Goal: Task Accomplishment & Management: Use online tool/utility

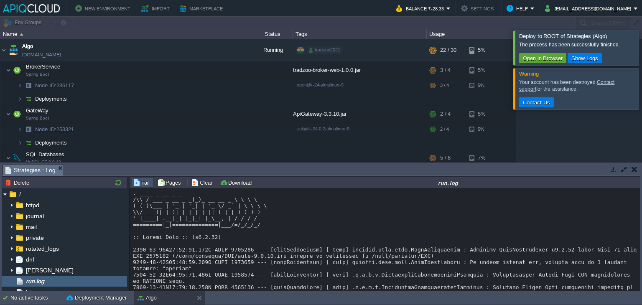
scroll to position [2285, 0]
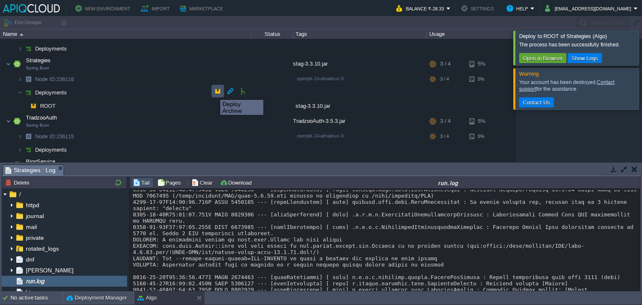
click at [214, 92] on button "button" at bounding box center [218, 91] width 8 height 8
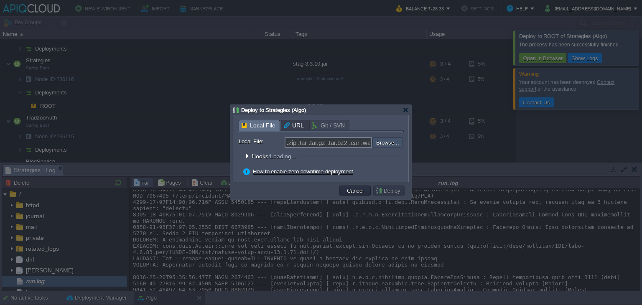
click at [382, 141] on input "file" at bounding box center [350, 142] width 106 height 10
type input "C:\fakepath\stag-3.3.10.jar"
click at [384, 192] on button "Deploy" at bounding box center [389, 191] width 28 height 8
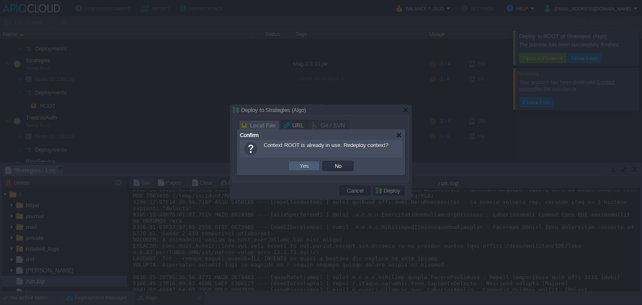
click at [302, 165] on button "Yes" at bounding box center [304, 166] width 14 height 8
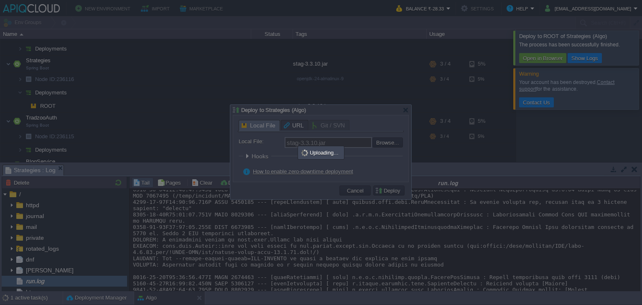
click at [523, 132] on div at bounding box center [321, 152] width 642 height 305
type input ".zip .tar .tar.gz .tar.bz2 .ear .war .jar"
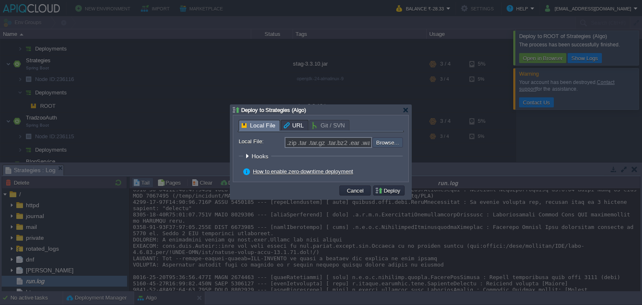
click at [382, 144] on input "file" at bounding box center [350, 141] width 106 height 9
type input "C:\fakepath\stag-3.3.10.jar"
type input "stag-3.3.10.jar"
click at [391, 189] on button "Deploy" at bounding box center [389, 191] width 28 height 8
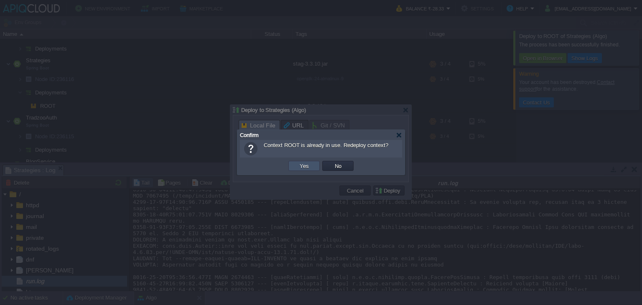
click at [300, 166] on button "Yes" at bounding box center [304, 166] width 14 height 8
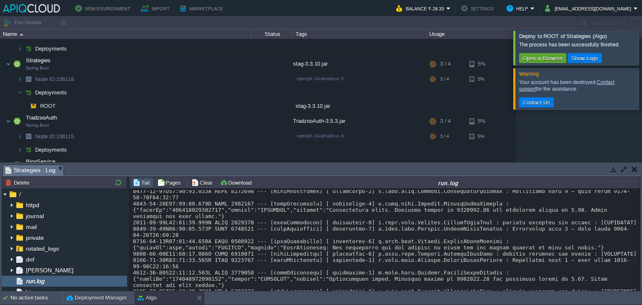
scroll to position [5944, 0]
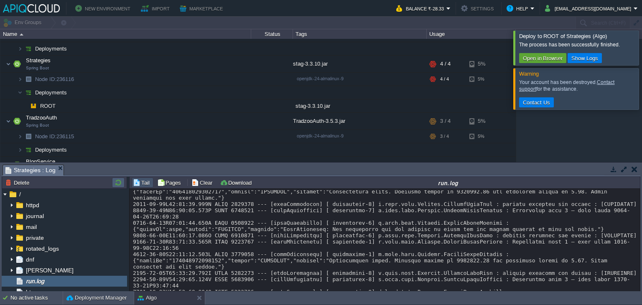
click at [117, 187] on td at bounding box center [118, 183] width 13 height 10
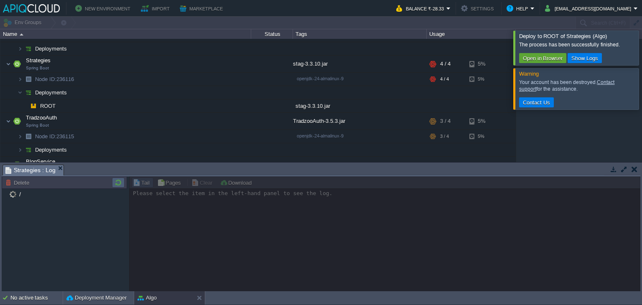
scroll to position [0, 0]
click at [560, 228] on div at bounding box center [384, 233] width 511 height 115
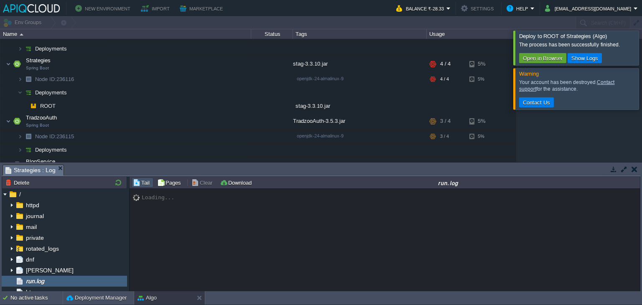
click at [641, 53] on div at bounding box center [652, 48] width 0 height 34
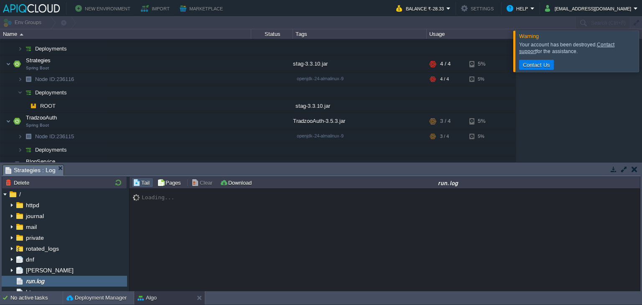
click at [641, 57] on div at bounding box center [652, 51] width 0 height 41
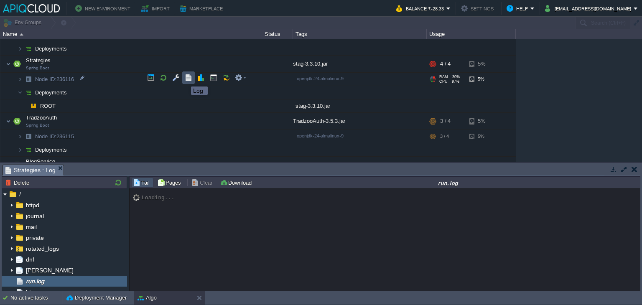
click at [185, 79] on button "button" at bounding box center [189, 78] width 8 height 8
click at [344, 258] on div "Loading..." at bounding box center [385, 240] width 511 height 103
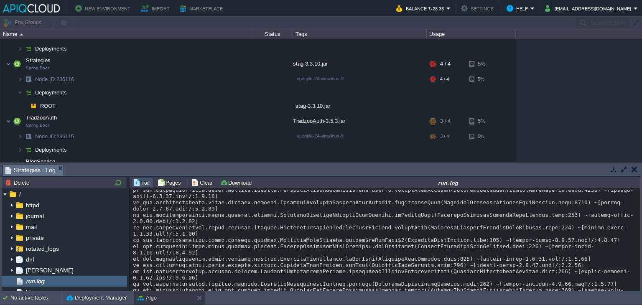
scroll to position [9650, 0]
click at [214, 91] on button "button" at bounding box center [218, 91] width 8 height 8
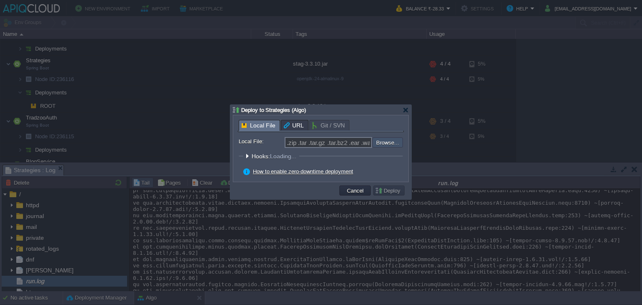
click at [393, 144] on input "file" at bounding box center [350, 142] width 106 height 10
type input "C:\fakepath\stag-3.3.10.jar"
type input "stag-3.3.10.jar"
click at [389, 190] on button "Deploy" at bounding box center [389, 191] width 28 height 8
click at [353, 190] on button "Cancel" at bounding box center [355, 191] width 22 height 8
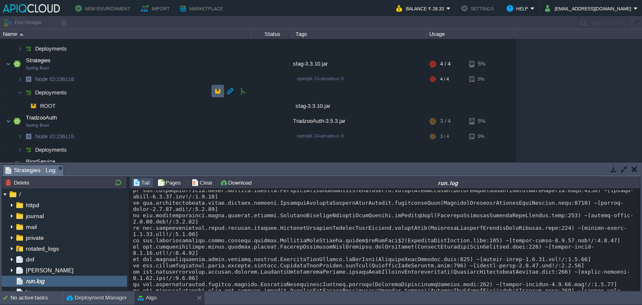
click at [222, 92] on td at bounding box center [217, 91] width 13 height 13
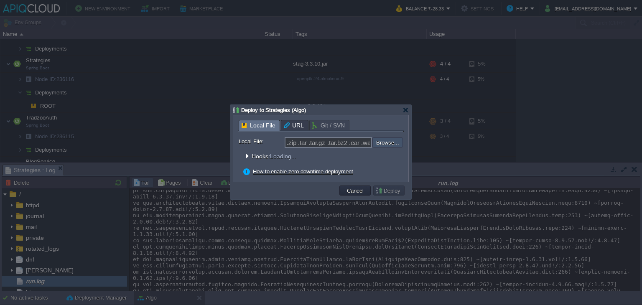
click at [397, 143] on input "file" at bounding box center [350, 142] width 106 height 10
type input "C:\fakepath\stag-3.3.10.jar"
type input "stag-3.3.10.jar"
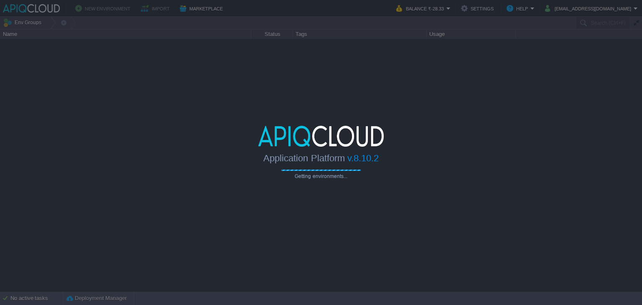
type input "Search (Ctrl+F)"
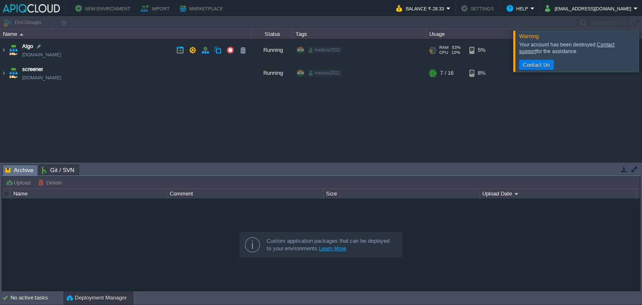
click at [126, 48] on td "Algo [DOMAIN_NAME]" at bounding box center [125, 50] width 251 height 23
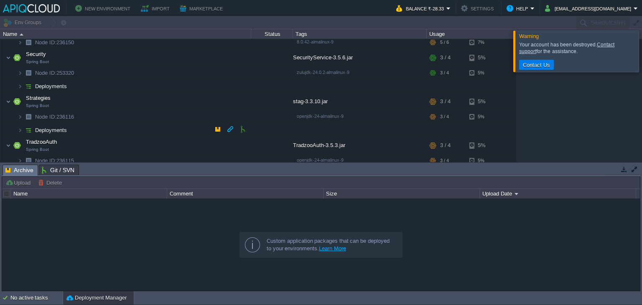
scroll to position [151, 0]
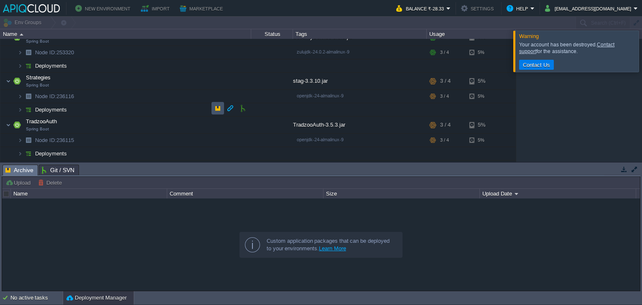
click at [214, 108] on button "button" at bounding box center [218, 108] width 8 height 8
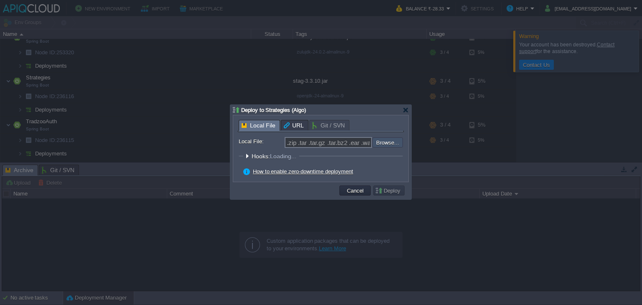
click at [383, 143] on input "file" at bounding box center [350, 142] width 106 height 10
type input "C:\fakepath\stag-3.3.10.jar"
type input "stag-3.3.10.jar"
click at [393, 188] on button "Deploy" at bounding box center [389, 191] width 28 height 8
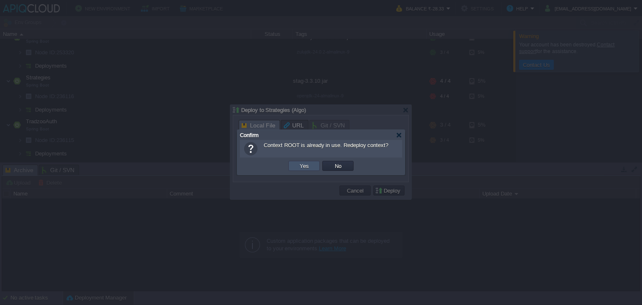
click at [310, 165] on button "Yes" at bounding box center [304, 166] width 14 height 8
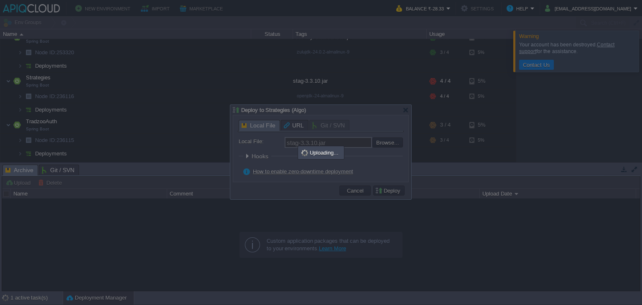
click at [501, 126] on div at bounding box center [321, 152] width 642 height 305
click at [570, 264] on div at bounding box center [321, 152] width 642 height 305
click at [445, 216] on div at bounding box center [321, 152] width 642 height 305
click at [508, 127] on div at bounding box center [321, 152] width 642 height 305
click at [458, 179] on div at bounding box center [321, 152] width 642 height 305
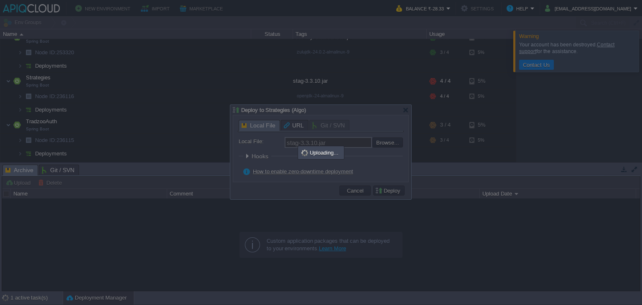
scroll to position [0, 0]
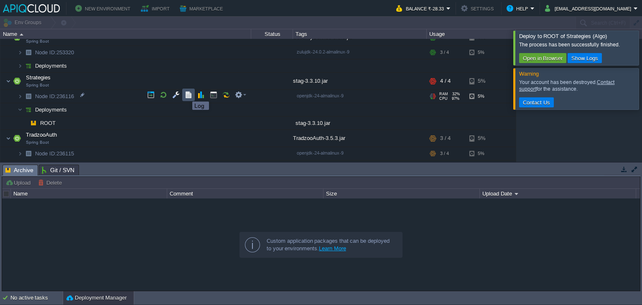
click at [186, 94] on button "button" at bounding box center [189, 95] width 8 height 8
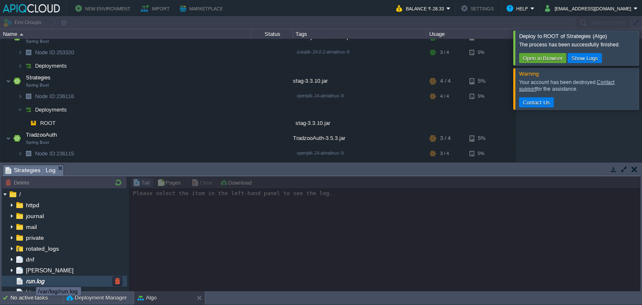
click at [30, 280] on span "run.log" at bounding box center [34, 281] width 21 height 8
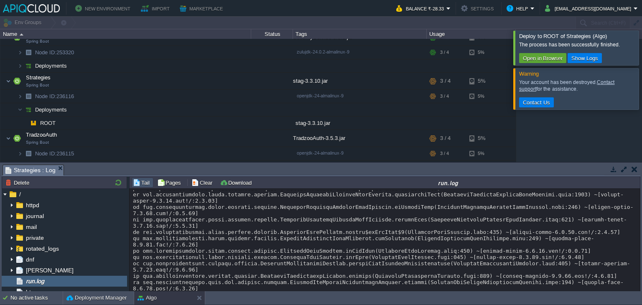
scroll to position [8342, 0]
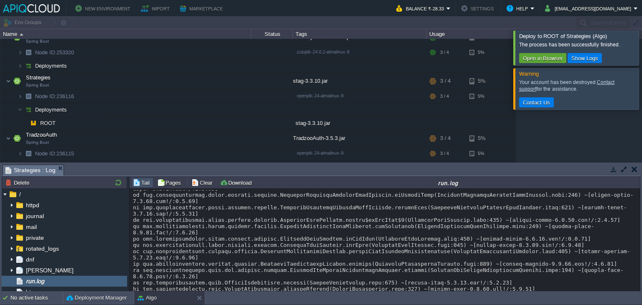
scroll to position [8356, 0]
click at [216, 107] on button "button" at bounding box center [218, 108] width 8 height 8
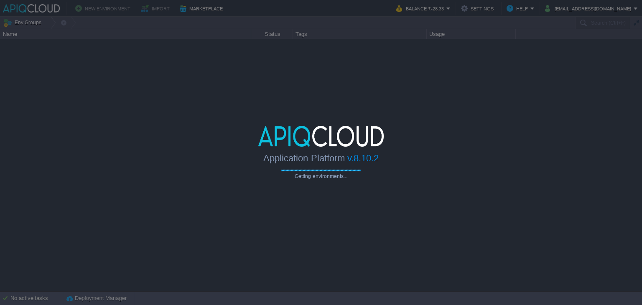
type input "Search (Ctrl+F)"
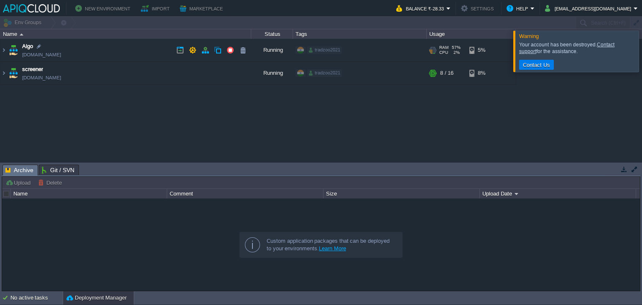
click at [153, 51] on td "Algo [DOMAIN_NAME]" at bounding box center [125, 50] width 251 height 23
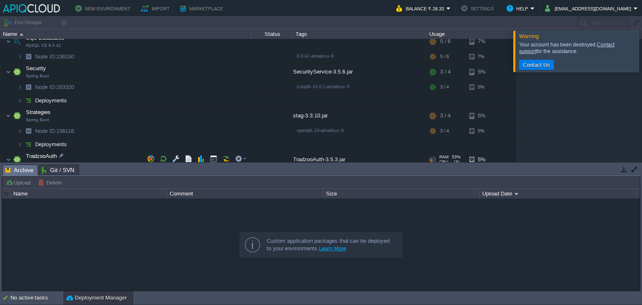
scroll to position [123, 0]
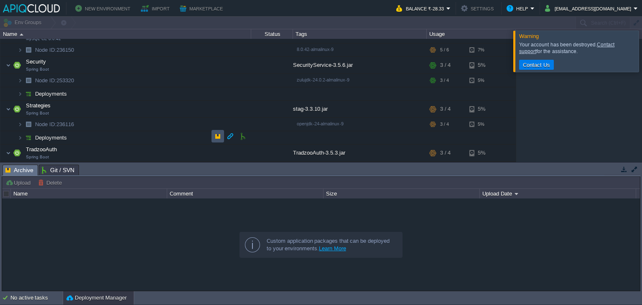
click at [215, 136] on button "button" at bounding box center [218, 136] width 8 height 8
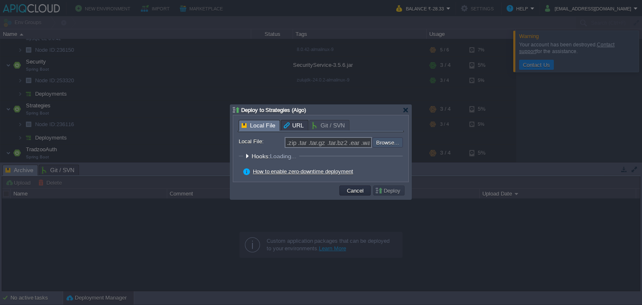
click at [382, 138] on input "file" at bounding box center [350, 142] width 106 height 10
type input "C:\fakepath\stag-3.3.10.jar"
type input "stag-3.3.10.jar"
click at [381, 190] on button "Deploy" at bounding box center [389, 191] width 28 height 8
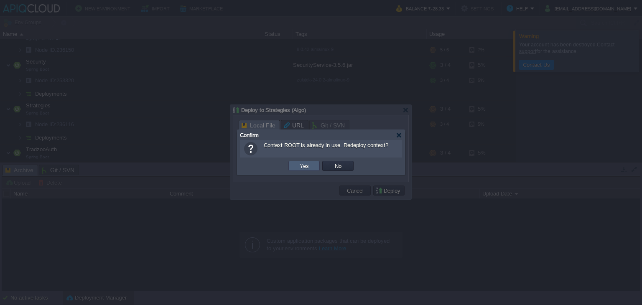
click at [312, 165] on td "Yes" at bounding box center [303, 166] width 31 height 10
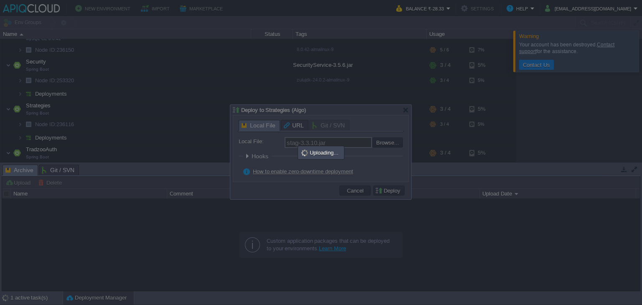
click at [547, 104] on div at bounding box center [321, 152] width 642 height 305
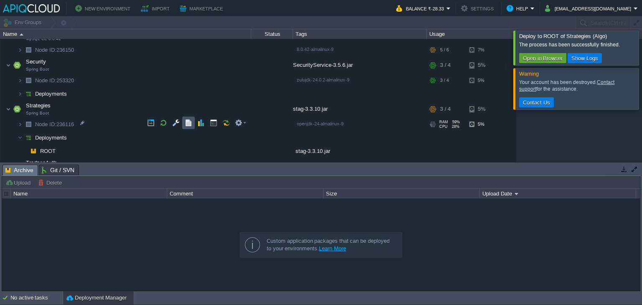
click at [186, 124] on button "button" at bounding box center [189, 123] width 8 height 8
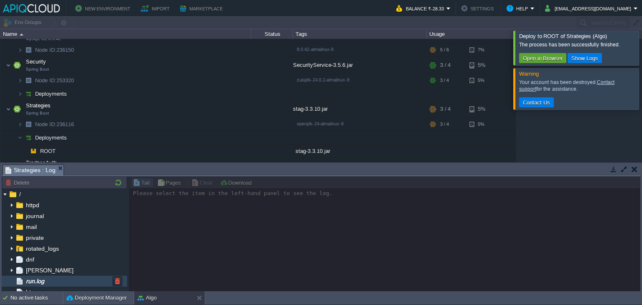
click at [63, 278] on div "run.log" at bounding box center [64, 281] width 125 height 11
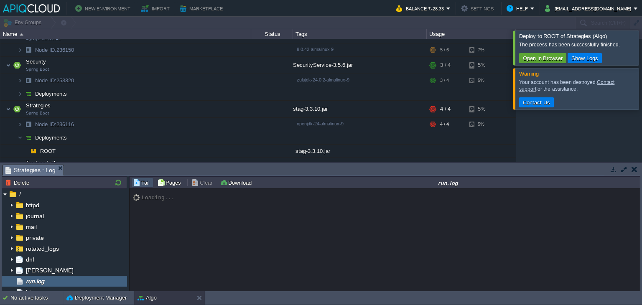
scroll to position [8714, 0]
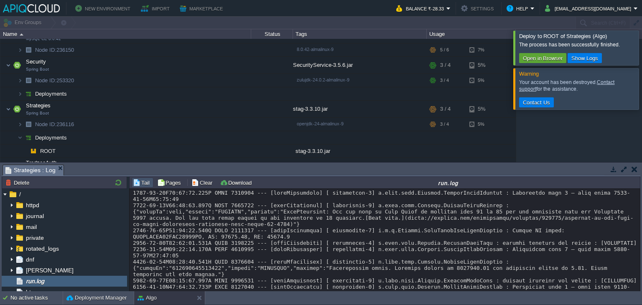
scroll to position [9133, 0]
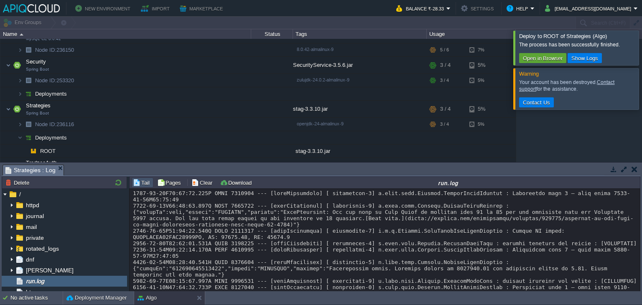
click at [213, 136] on td at bounding box center [217, 136] width 13 height 13
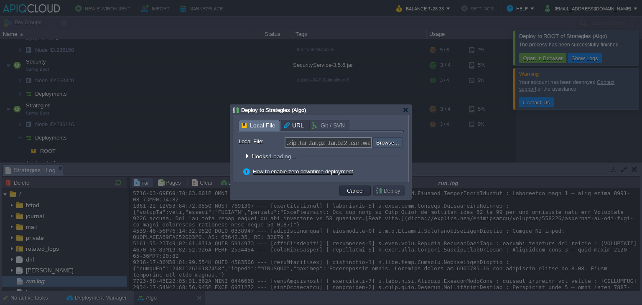
click at [394, 140] on input "file" at bounding box center [350, 142] width 106 height 10
type input "C:\fakepath\stag-3.3.10.jar"
type input "stag-3.3.10.jar"
click at [376, 189] on button "Deploy" at bounding box center [389, 191] width 28 height 8
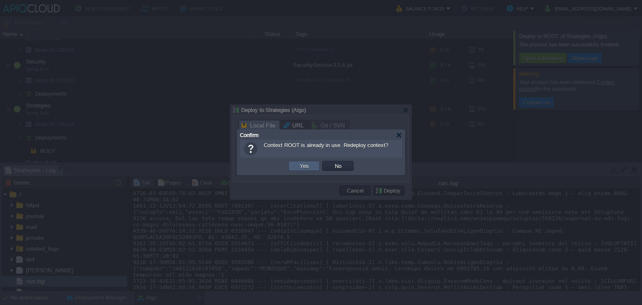
click at [311, 169] on td "Yes" at bounding box center [303, 166] width 31 height 10
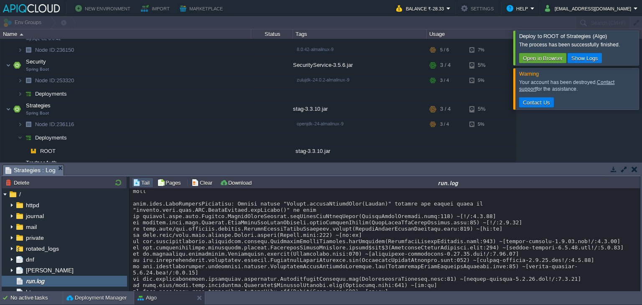
scroll to position [12722, 0]
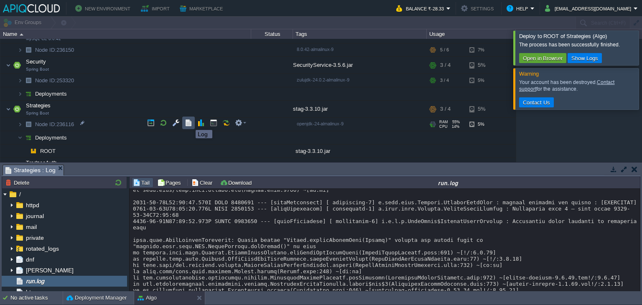
click at [189, 122] on button "button" at bounding box center [189, 123] width 8 height 8
click at [217, 135] on button "button" at bounding box center [218, 136] width 8 height 8
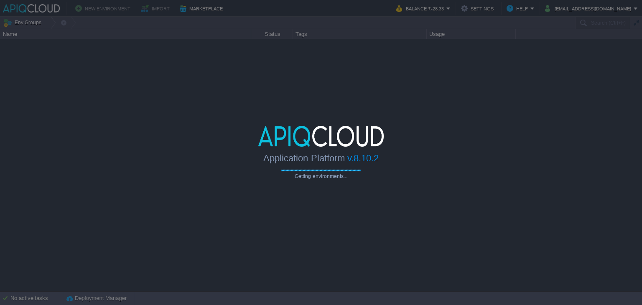
type input "Search (Ctrl+F)"
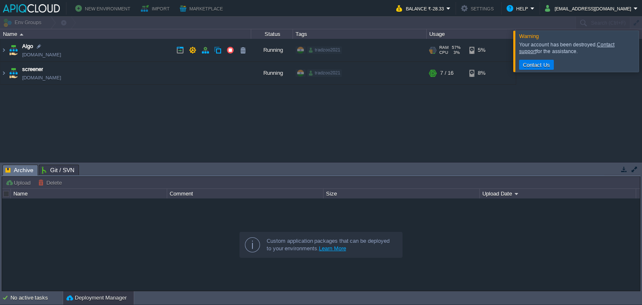
click at [119, 50] on td "Algo [DOMAIN_NAME]" at bounding box center [125, 50] width 251 height 23
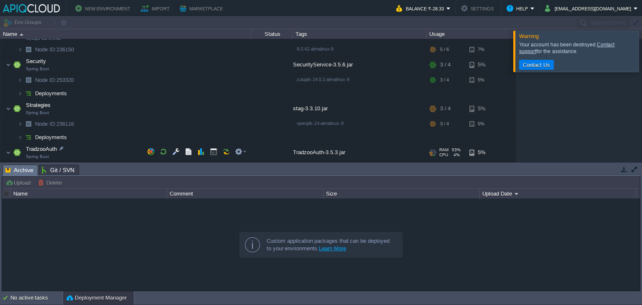
scroll to position [124, 0]
click at [217, 137] on button "button" at bounding box center [218, 136] width 8 height 8
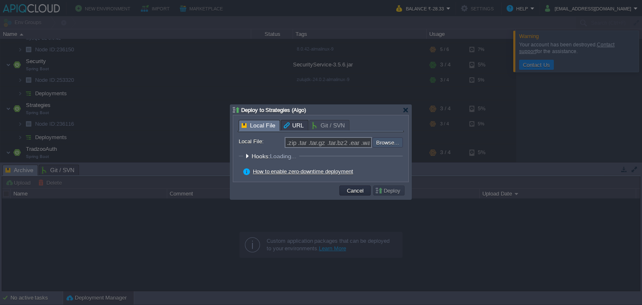
click at [387, 143] on input "file" at bounding box center [350, 142] width 106 height 10
type input "C:\fakepath\stag-3.3.10.jar"
type input "stag-3.3.10.jar"
click at [398, 193] on button "Deploy" at bounding box center [389, 191] width 28 height 8
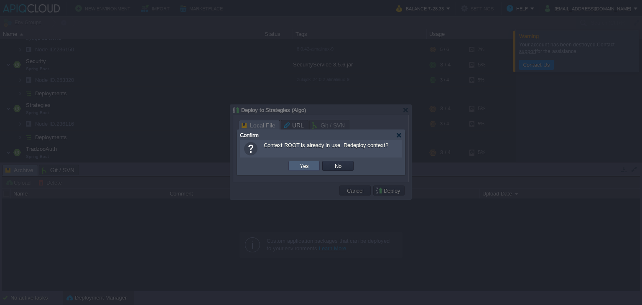
click at [301, 165] on button "Yes" at bounding box center [304, 166] width 14 height 8
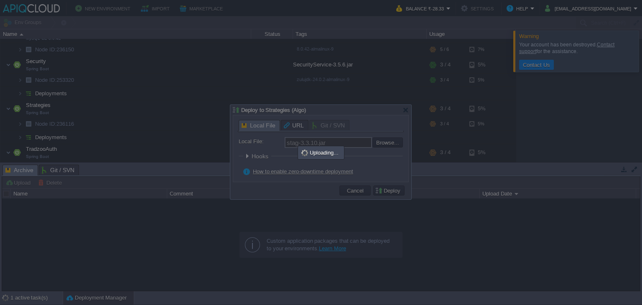
click at [487, 233] on div at bounding box center [321, 152] width 642 height 305
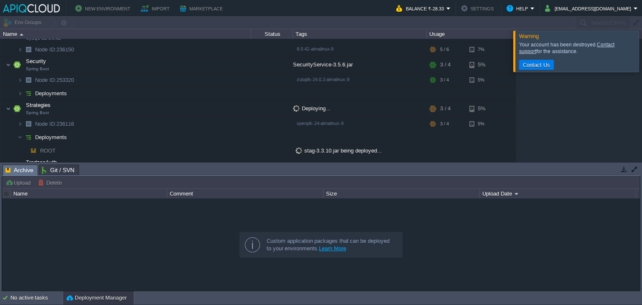
scroll to position [0, 0]
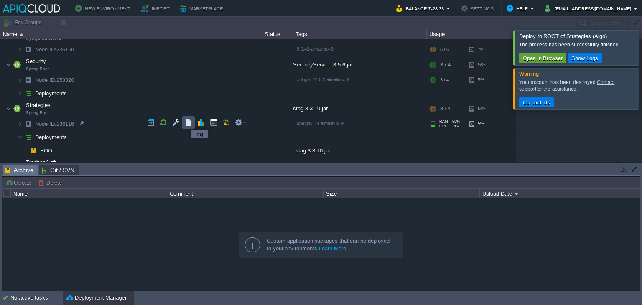
click at [185, 122] on button "button" at bounding box center [189, 123] width 8 height 8
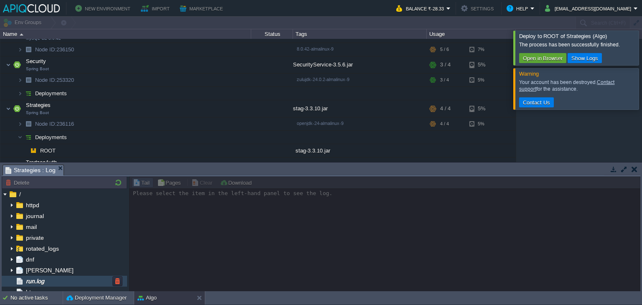
click at [79, 281] on div "run.log" at bounding box center [64, 281] width 125 height 11
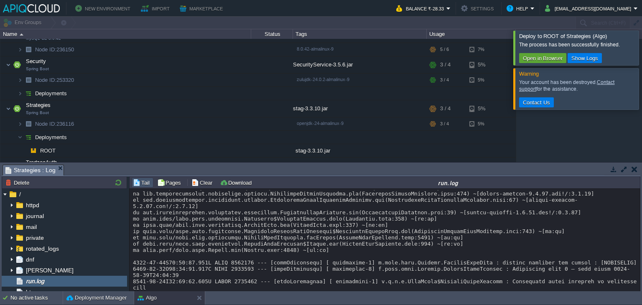
scroll to position [7577, 0]
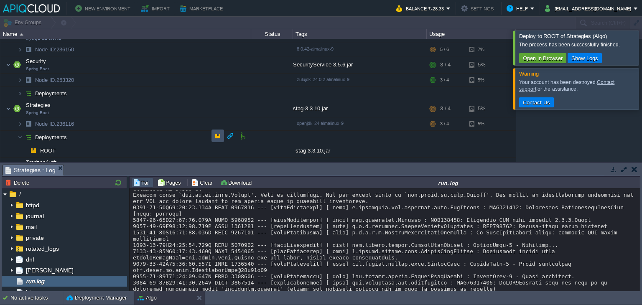
click at [221, 136] on button "button" at bounding box center [218, 136] width 8 height 8
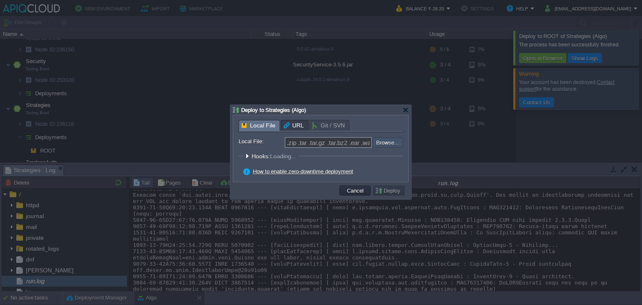
click at [396, 143] on input "file" at bounding box center [350, 142] width 106 height 10
type input "C:\fakepath\stag-3.3.10.jar"
click at [390, 193] on button "Deploy" at bounding box center [389, 191] width 28 height 8
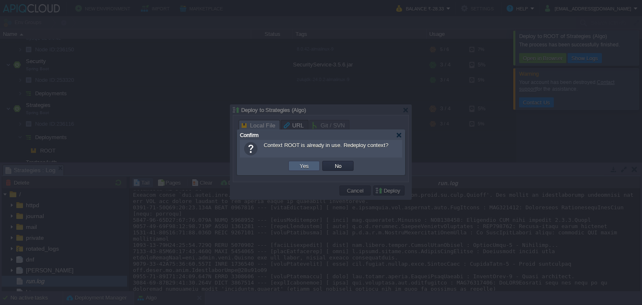
click at [306, 161] on td "Yes" at bounding box center [303, 166] width 31 height 10
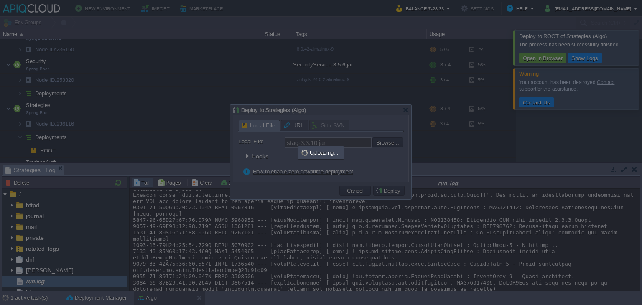
type input ".zip .tar .tar.gz .tar.bz2 .ear .war .jar"
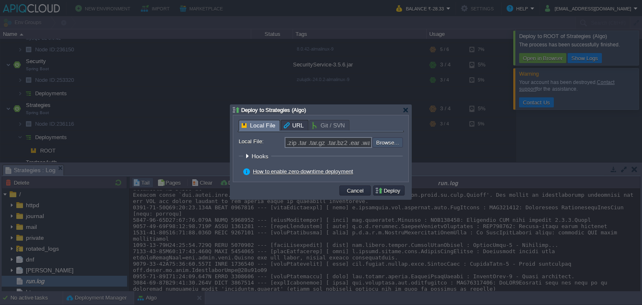
click at [387, 139] on input "file" at bounding box center [350, 141] width 106 height 9
type input "C:\fakepath\stag-3.3.10.jar"
type input "stag-3.3.10.jar"
click at [394, 186] on td "Deploy" at bounding box center [388, 191] width 31 height 10
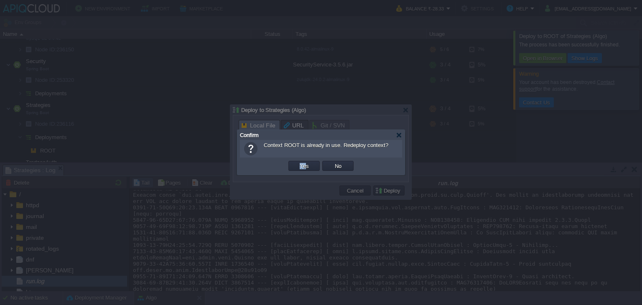
drag, startPoint x: 302, startPoint y: 160, endPoint x: 305, endPoint y: 165, distance: 5.7
click at [305, 165] on td "Yes" at bounding box center [304, 166] width 34 height 13
click at [305, 165] on button "Yes" at bounding box center [304, 166] width 14 height 8
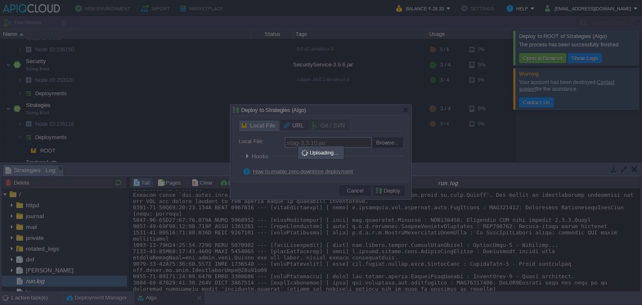
click at [451, 154] on div at bounding box center [321, 152] width 642 height 305
click at [481, 111] on div at bounding box center [321, 152] width 642 height 305
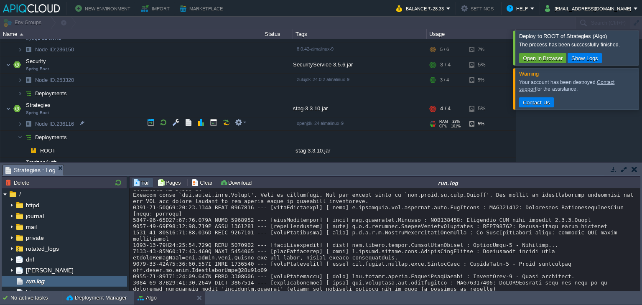
click at [481, 126] on div "5%" at bounding box center [482, 123] width 27 height 13
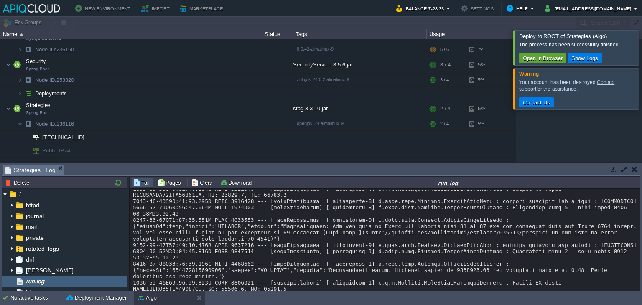
scroll to position [10416, 0]
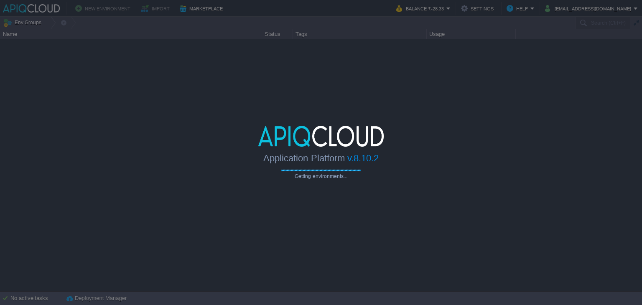
type input "Search (Ctrl+F)"
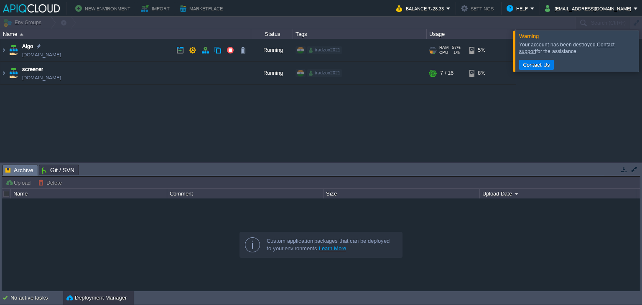
click at [104, 52] on td "Algo [DOMAIN_NAME]" at bounding box center [125, 50] width 251 height 23
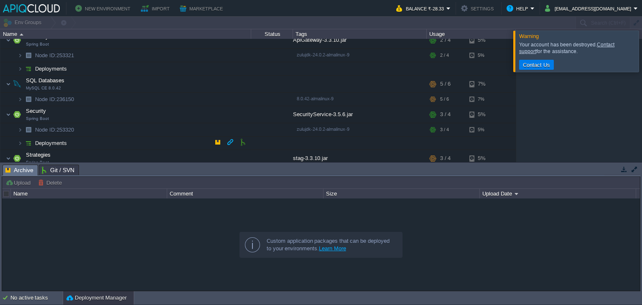
scroll to position [74, 0]
click at [152, 126] on button "button" at bounding box center [151, 129] width 8 height 8
click at [150, 96] on button "button" at bounding box center [151, 98] width 8 height 8
